Goal: Information Seeking & Learning: Learn about a topic

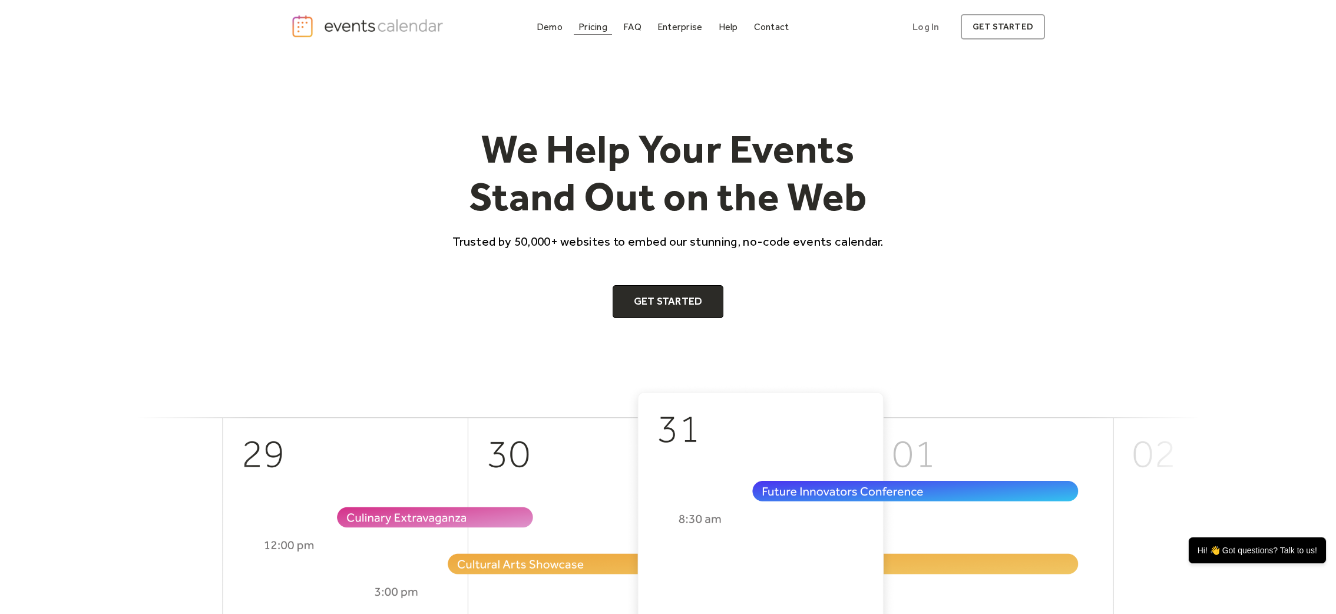
click at [596, 28] on div "Pricing" at bounding box center [592, 27] width 29 height 6
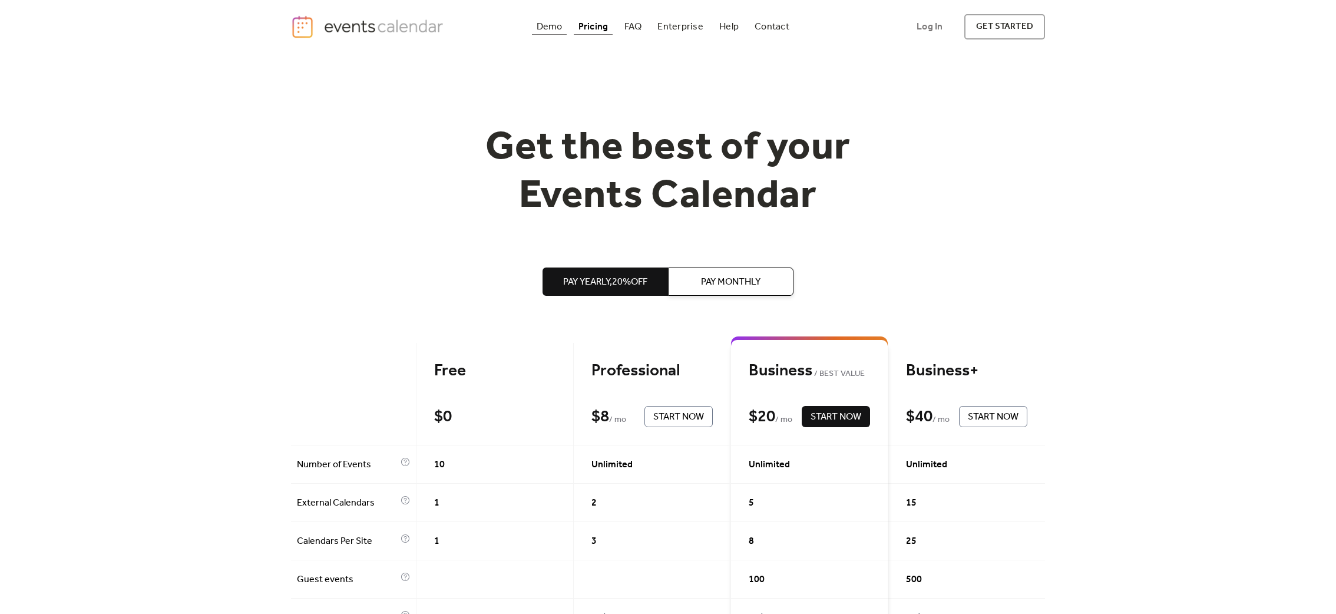
click at [557, 29] on div "Demo" at bounding box center [550, 27] width 26 height 6
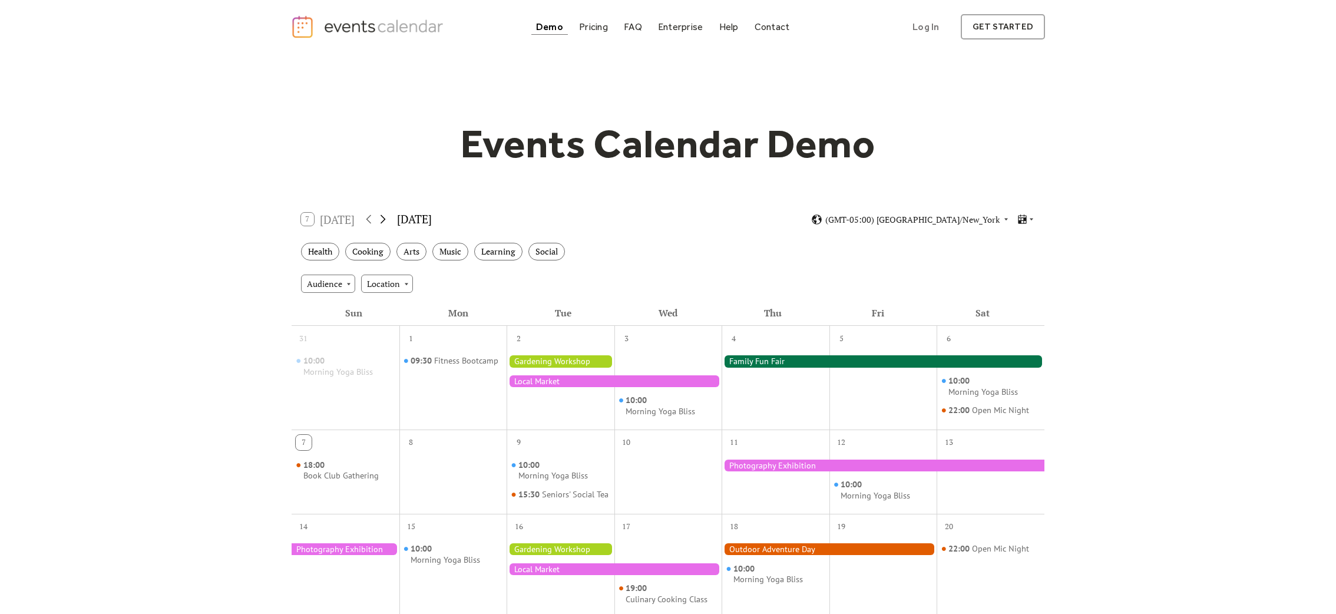
click at [388, 220] on icon at bounding box center [383, 219] width 14 height 14
